Goal: Task Accomplishment & Management: Manage account settings

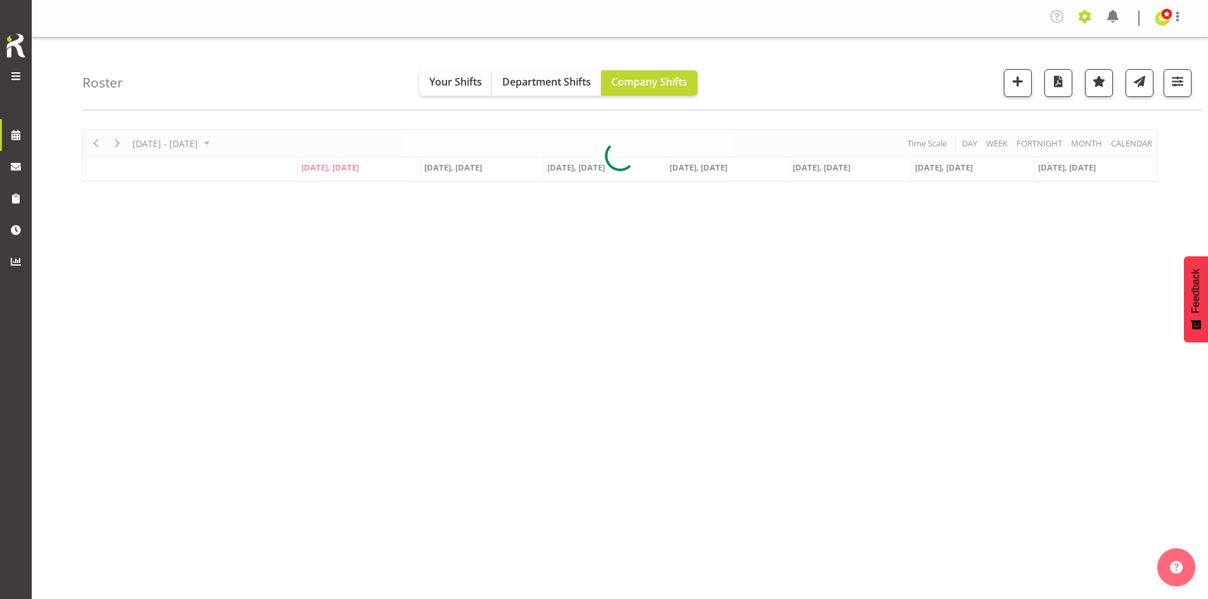
click at [1081, 19] on span at bounding box center [1085, 16] width 20 height 20
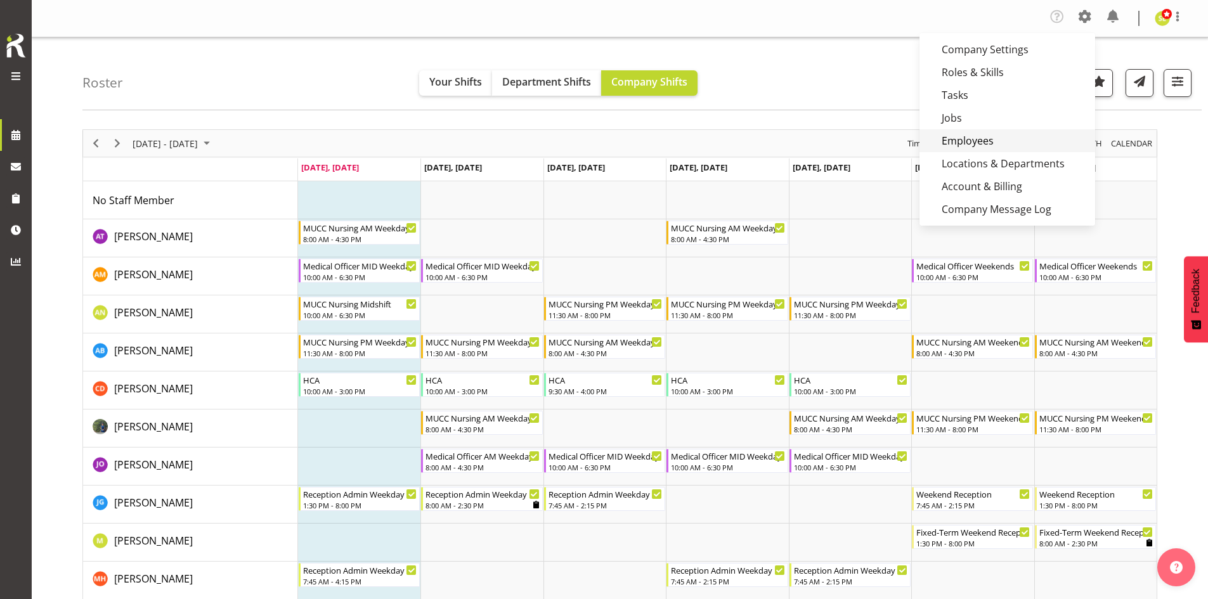
click at [979, 134] on link "Employees" at bounding box center [1008, 140] width 176 height 23
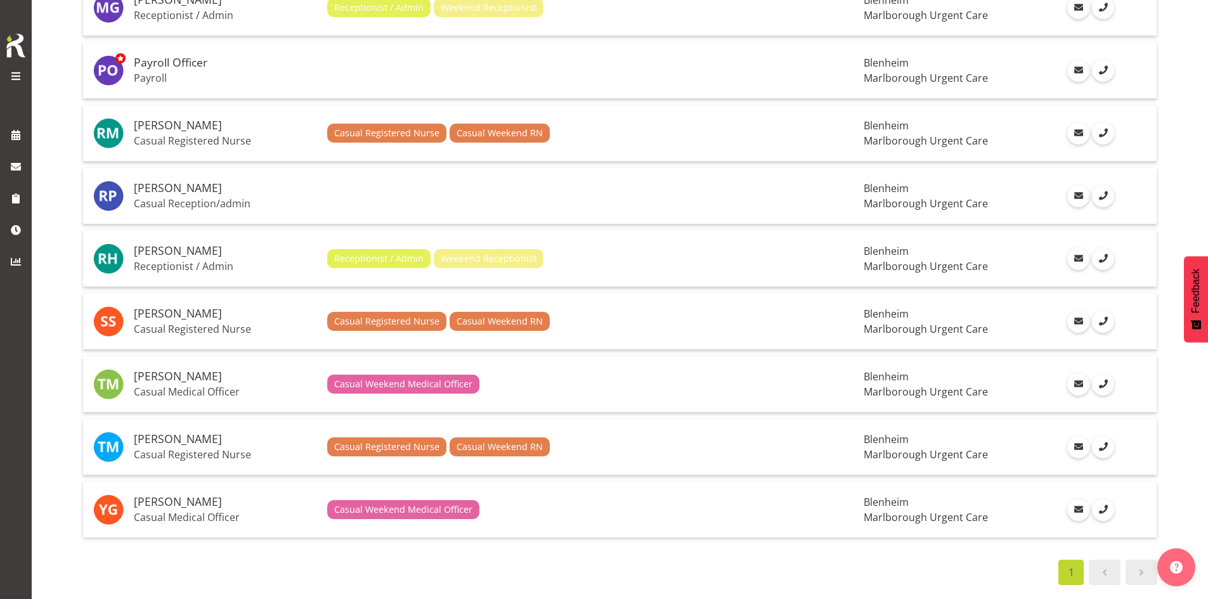
scroll to position [1301, 0]
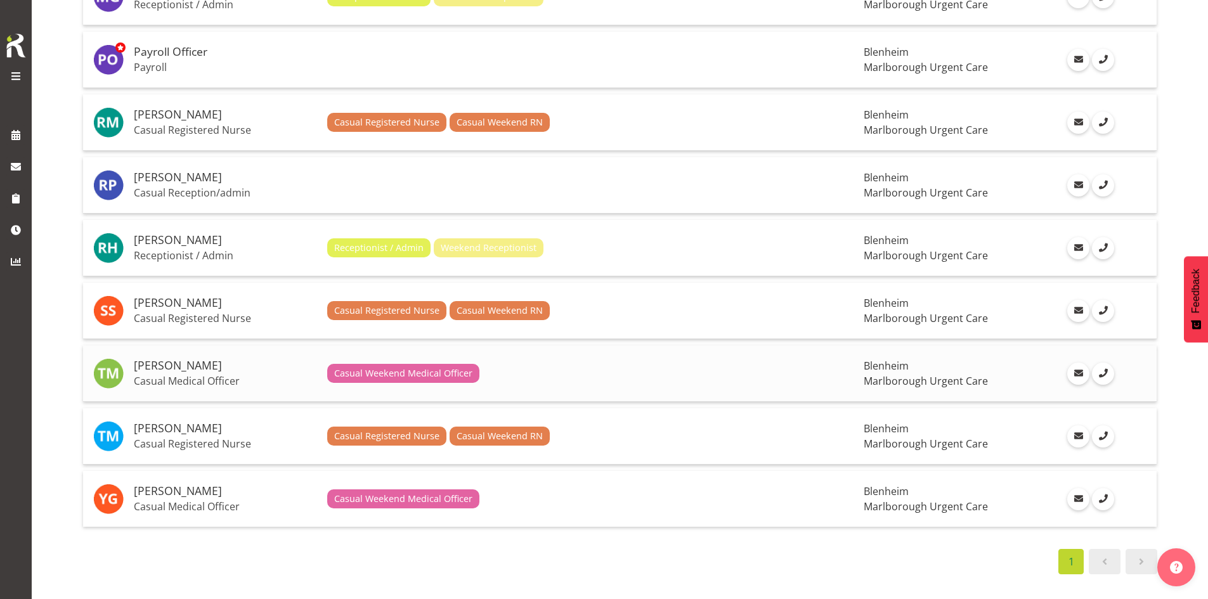
click at [188, 347] on td "[PERSON_NAME] Casual Medical Officer" at bounding box center [225, 374] width 193 height 56
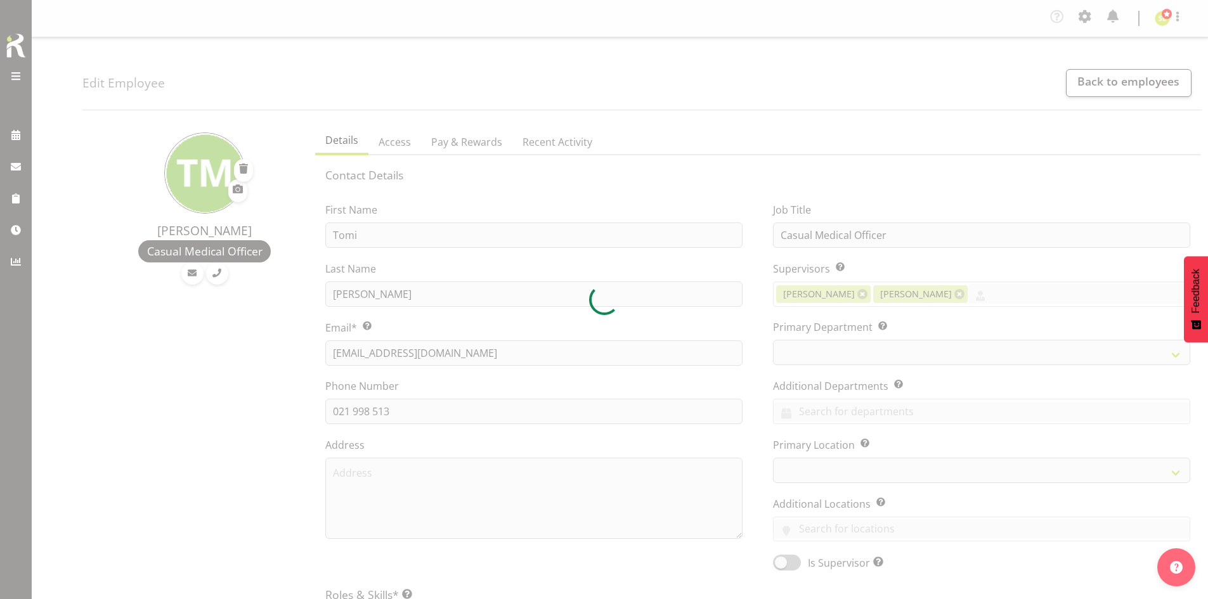
select select "TimelineWeek"
select select "manual"
select select "roster"
select select "day"
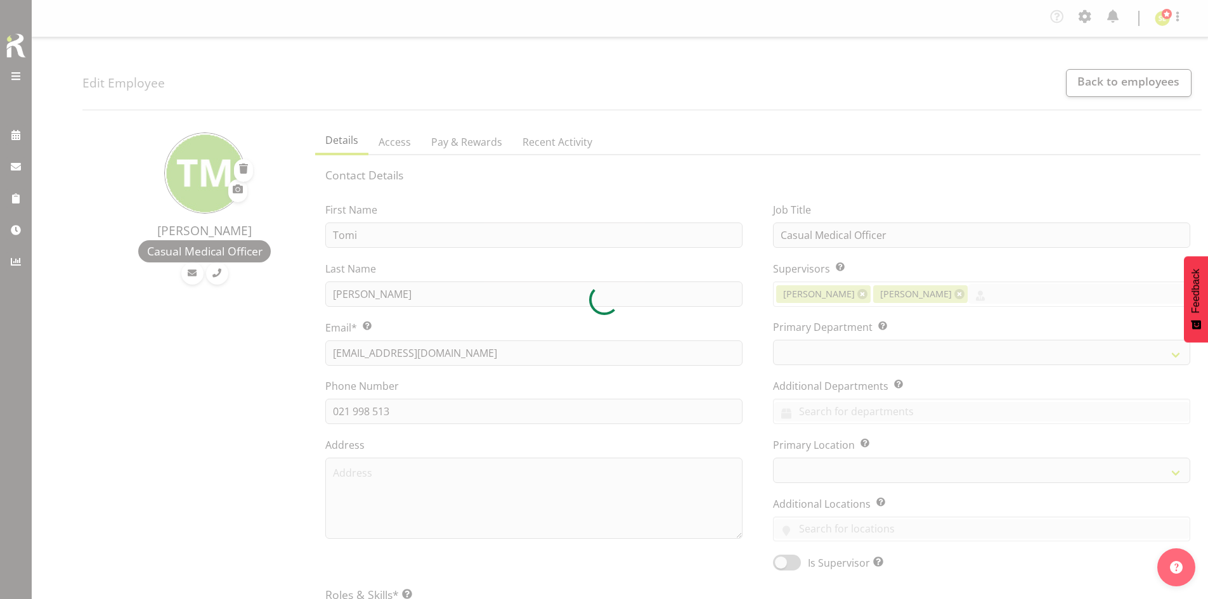
select select "day"
select select
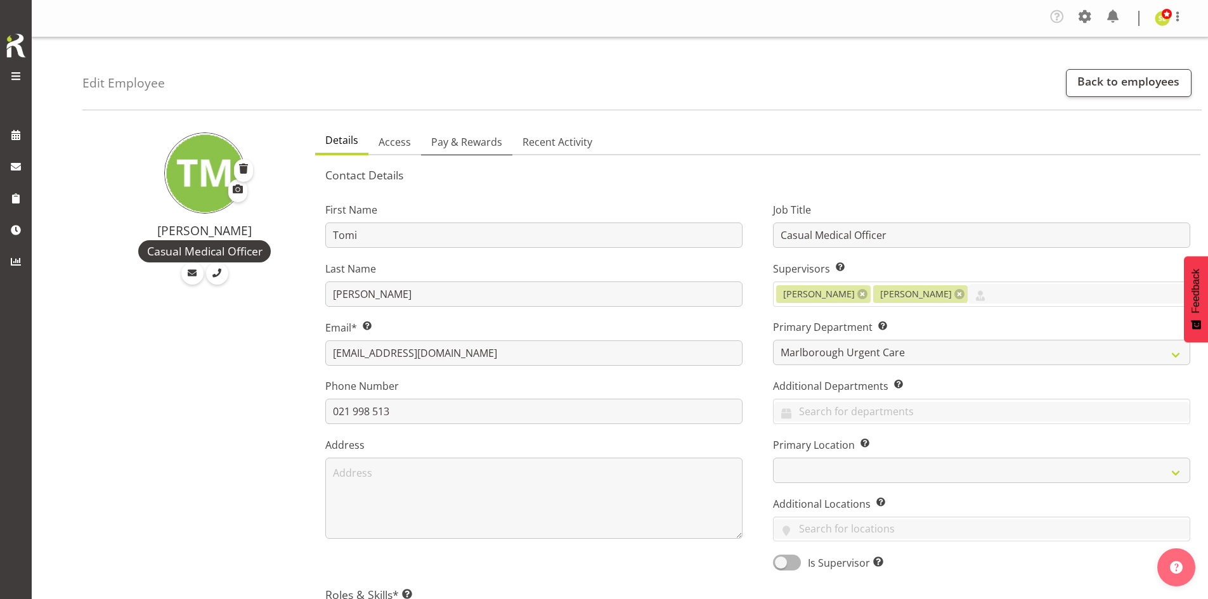
click at [445, 139] on span "Pay & Rewards" at bounding box center [466, 141] width 71 height 15
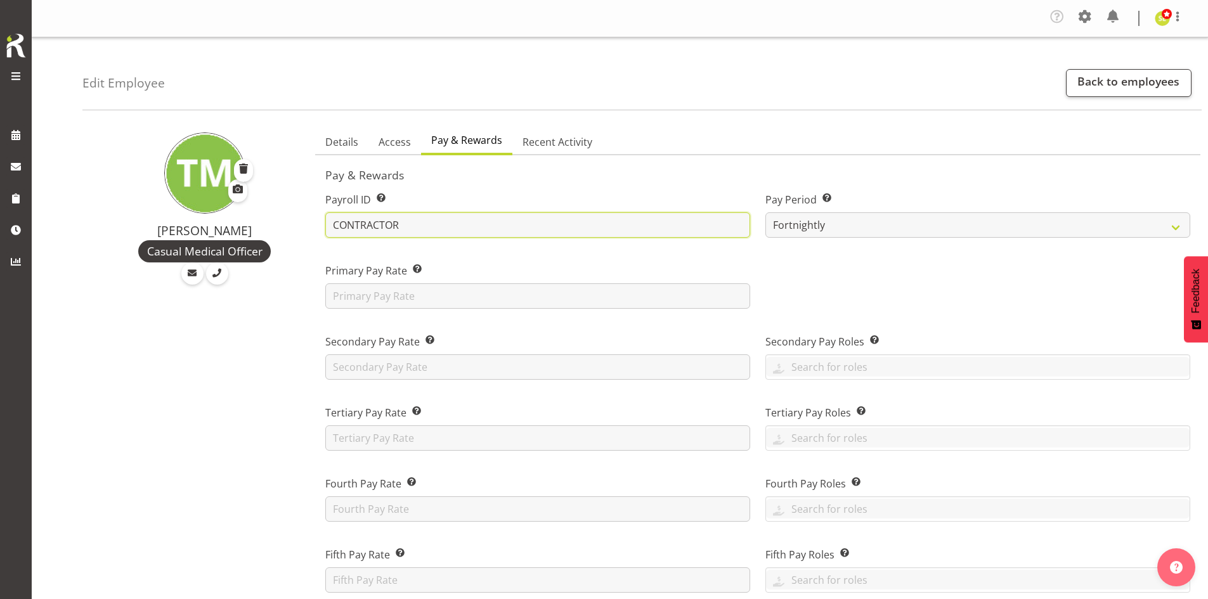
click at [404, 227] on input "CONTRACTOR" at bounding box center [537, 224] width 425 height 25
click at [334, 226] on input "CONTRACTOR" at bounding box center [537, 224] width 425 height 25
type input "CONTRACTOR"
click at [1101, 84] on link "Back to employees" at bounding box center [1129, 83] width 126 height 28
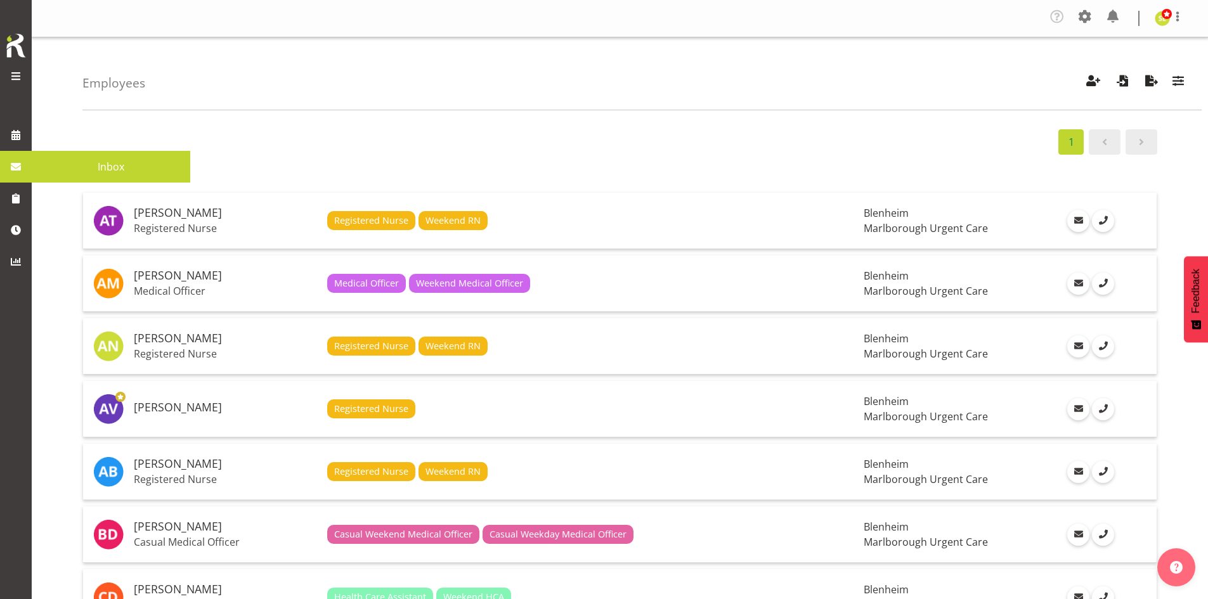
click at [15, 170] on span at bounding box center [15, 166] width 19 height 19
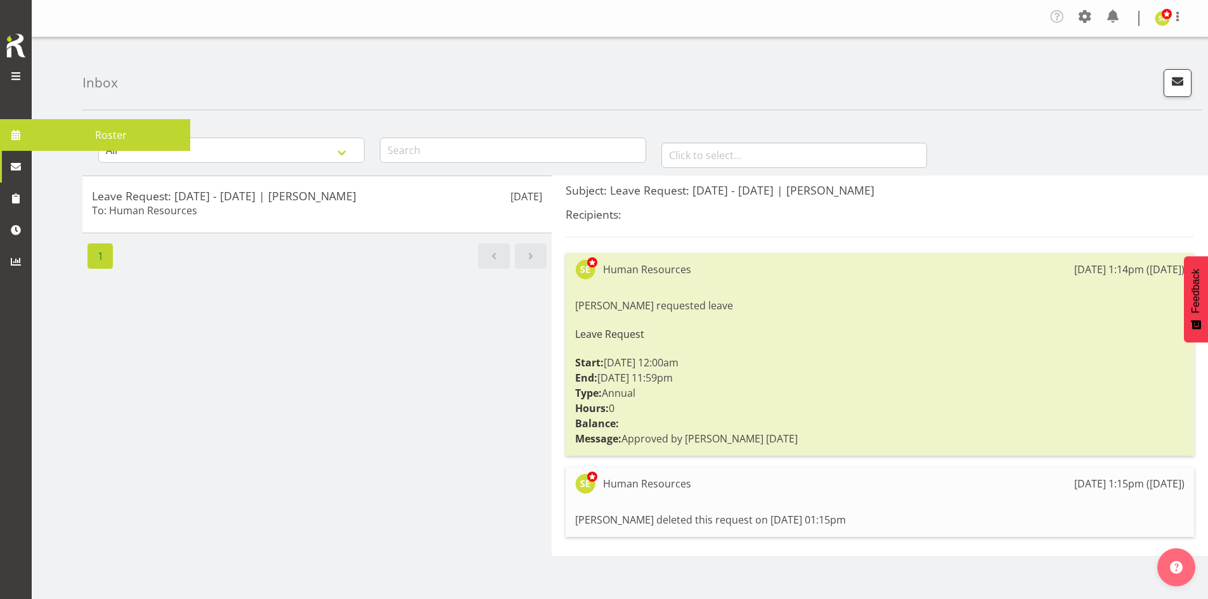
click at [18, 135] on span at bounding box center [15, 135] width 19 height 19
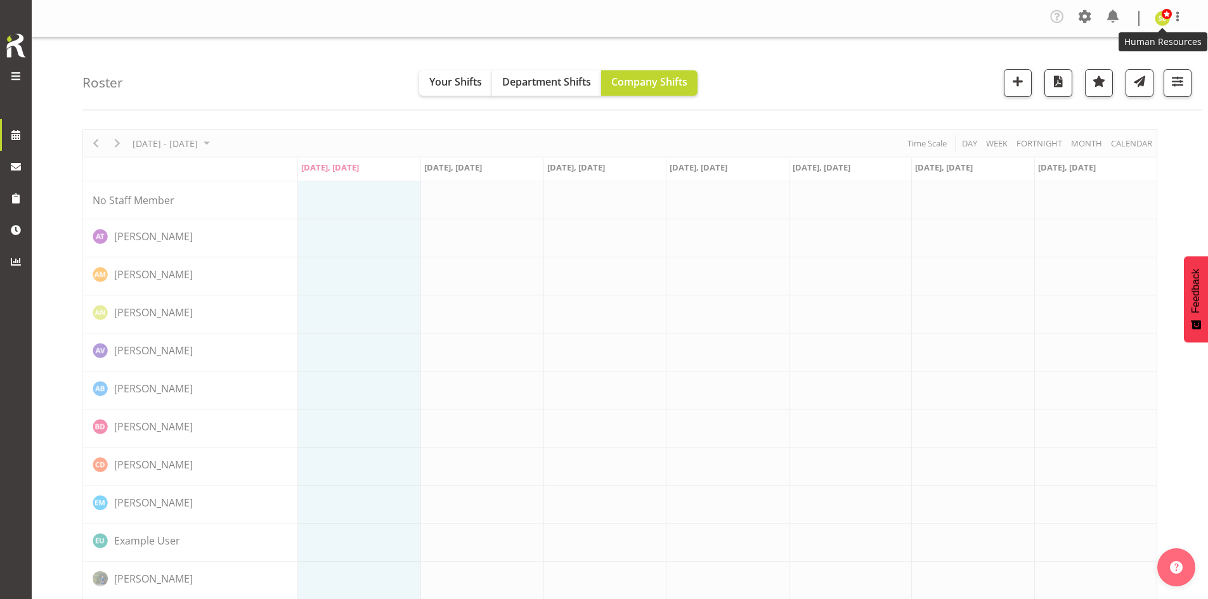
click at [1159, 18] on img at bounding box center [1162, 18] width 15 height 15
click at [1128, 66] on link "Log Out" at bounding box center [1125, 69] width 122 height 23
